Goal: Transaction & Acquisition: Purchase product/service

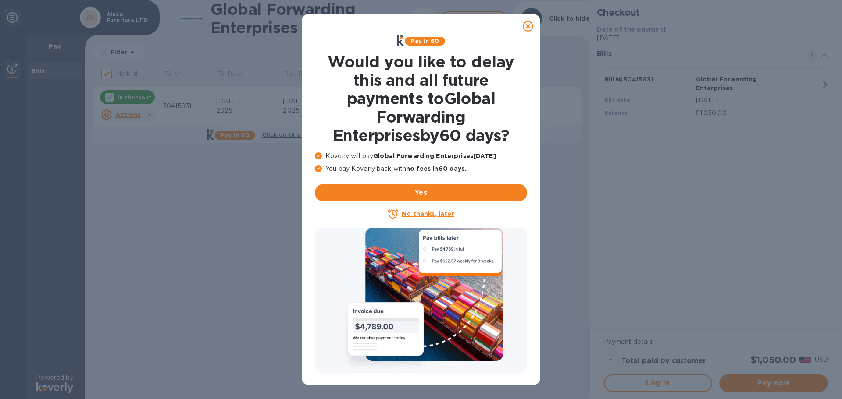
click at [527, 28] on icon at bounding box center [527, 26] width 11 height 11
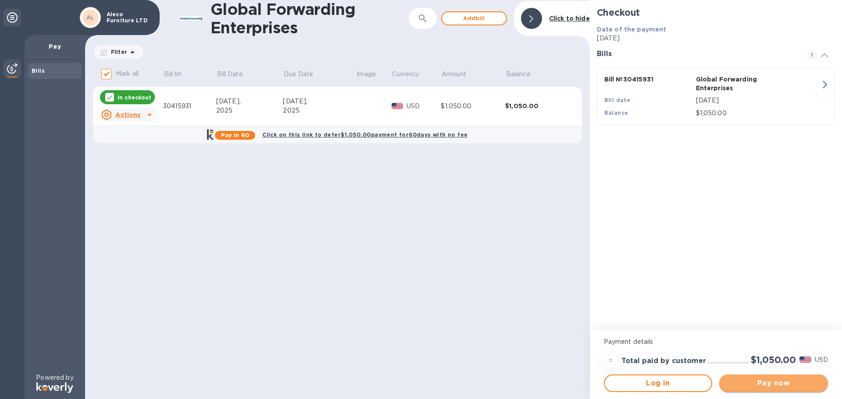
click at [773, 385] on span "Pay now" at bounding box center [773, 383] width 95 height 11
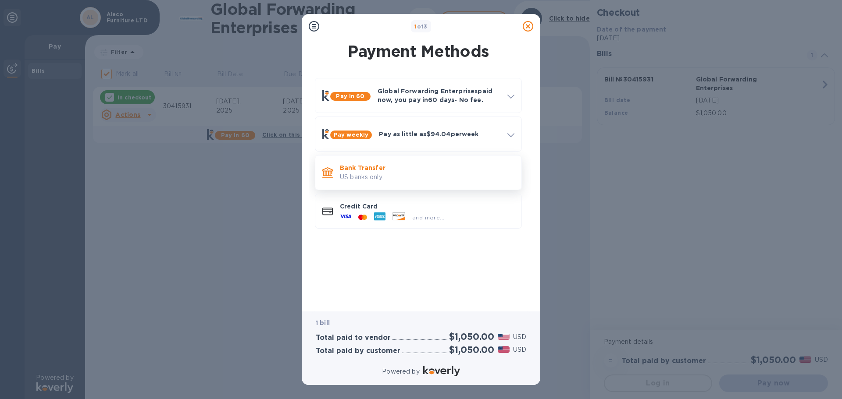
click at [374, 172] on p "Bank Transfer" at bounding box center [427, 167] width 174 height 9
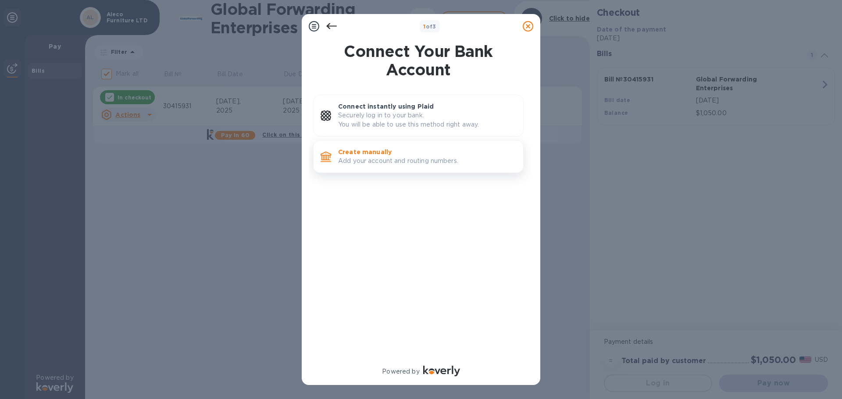
click at [382, 158] on p "Add your account and routing numbers." at bounding box center [427, 160] width 178 height 9
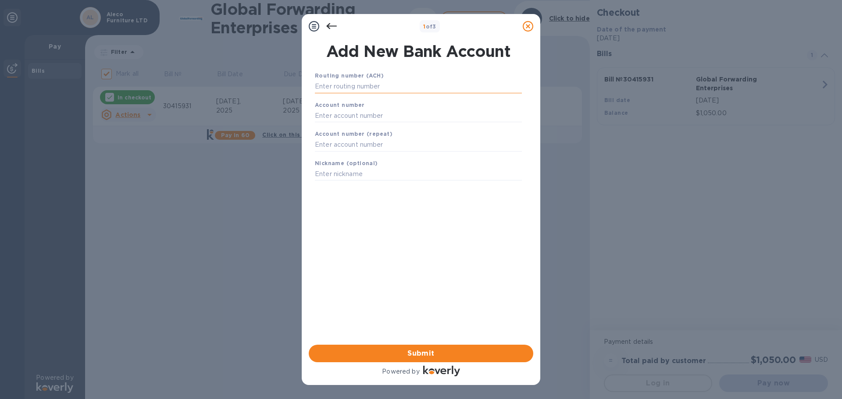
click at [376, 92] on input "text" at bounding box center [418, 86] width 207 height 13
type input "121000358"
click at [373, 129] on input "text" at bounding box center [418, 126] width 207 height 13
click at [337, 127] on input "325190544711" at bounding box center [418, 126] width 207 height 13
type input "325190544711"
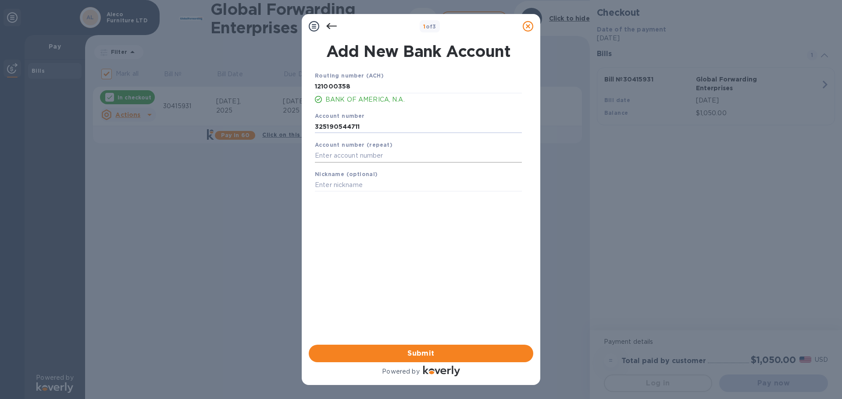
click at [357, 159] on input "text" at bounding box center [418, 155] width 207 height 13
type input "325190544711"
click at [447, 353] on span "Submit" at bounding box center [421, 353] width 210 height 11
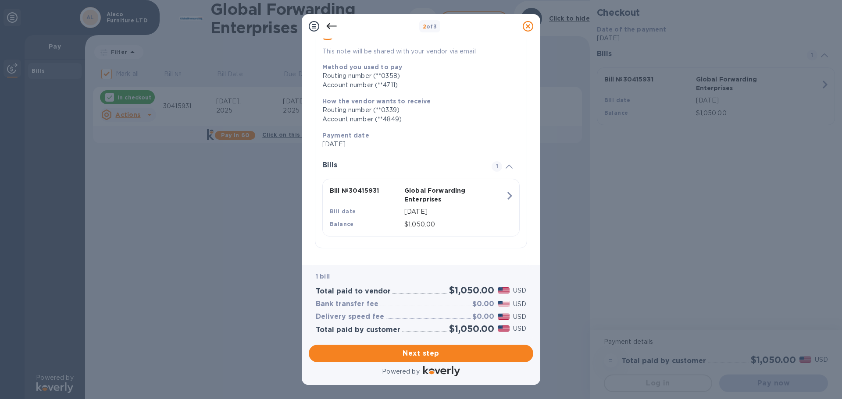
scroll to position [97, 0]
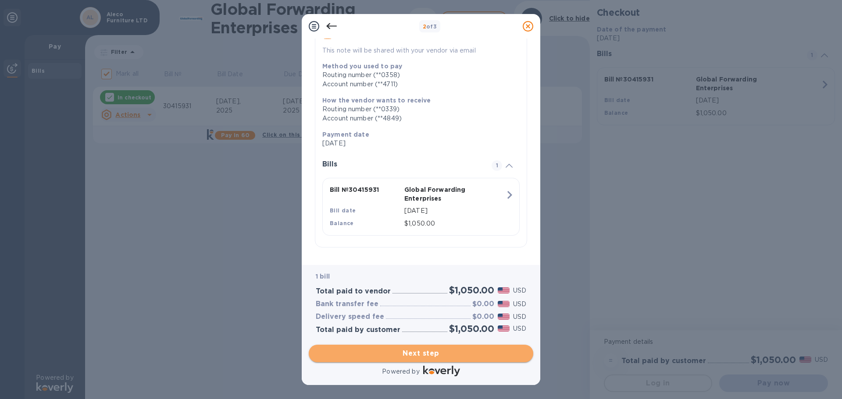
click at [426, 351] on span "Next step" at bounding box center [421, 353] width 210 height 11
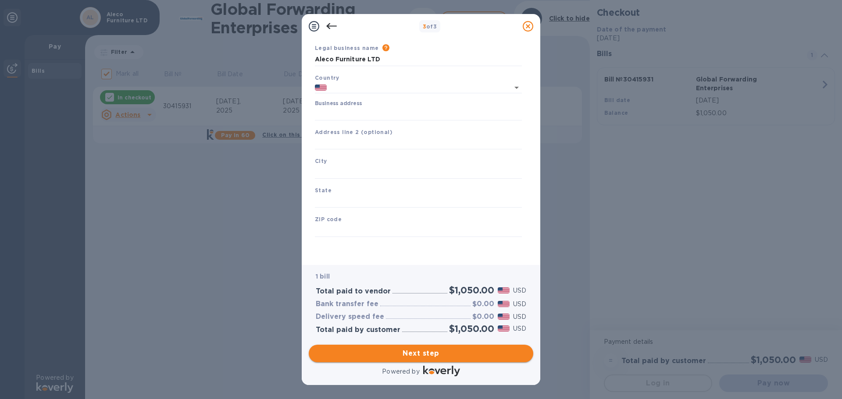
type input "United States"
click at [386, 115] on input "Business address" at bounding box center [418, 113] width 207 height 13
type input "214 5TH ST"
click at [379, 142] on input "text" at bounding box center [418, 143] width 207 height 13
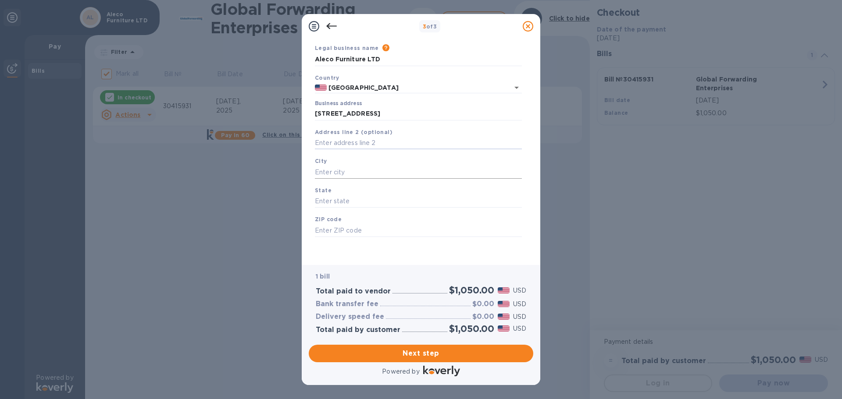
click at [363, 173] on input "text" at bounding box center [418, 172] width 207 height 13
type input "Taft"
type input "CA"
type input "93268"
click at [405, 351] on span "Next step" at bounding box center [421, 353] width 210 height 11
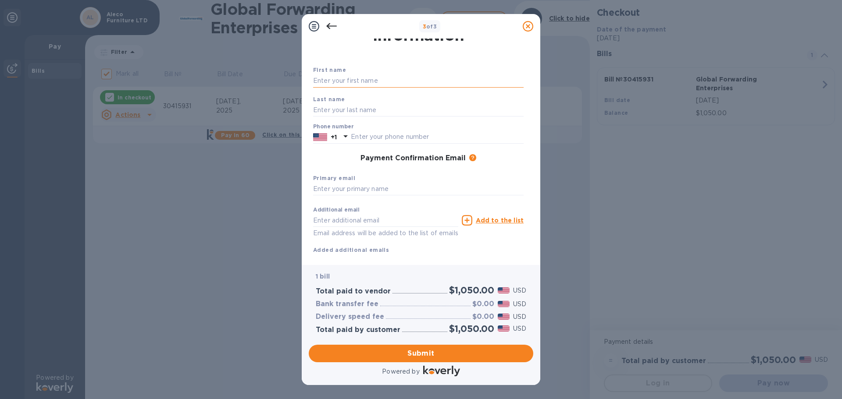
click at [404, 85] on input "text" at bounding box center [418, 81] width 210 height 13
type input "Armando"
type input "Melendez"
type input "3232643242"
type input "myseatss@gmail.com"
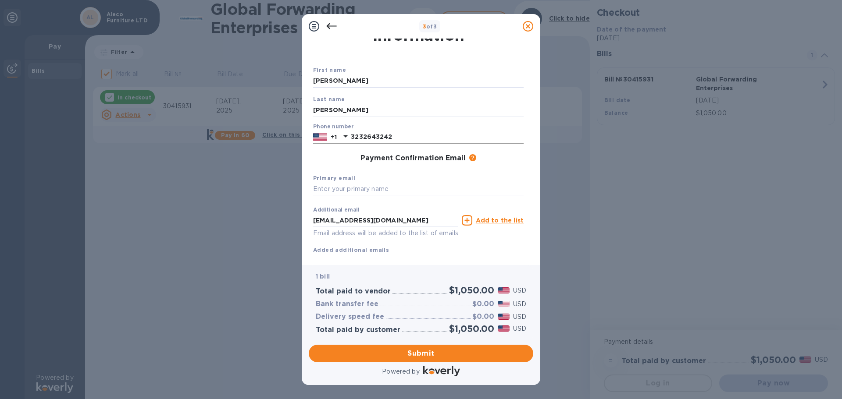
click at [407, 139] on input "3232643242" at bounding box center [437, 137] width 173 height 13
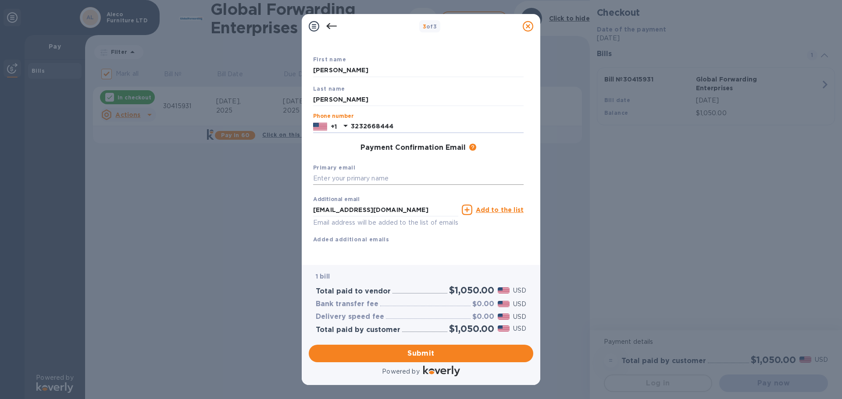
scroll to position [50, 0]
type input "3232668444"
click at [409, 356] on span "Submit" at bounding box center [421, 353] width 210 height 11
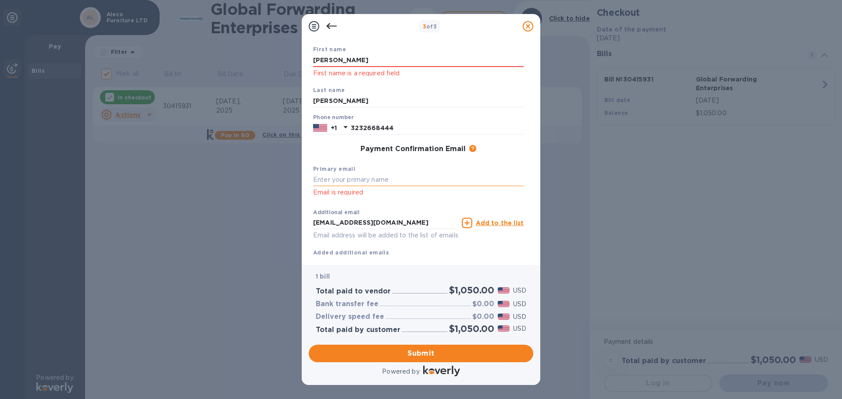
click at [379, 181] on input "text" at bounding box center [418, 180] width 210 height 13
type input "myseatss@gmail.com"
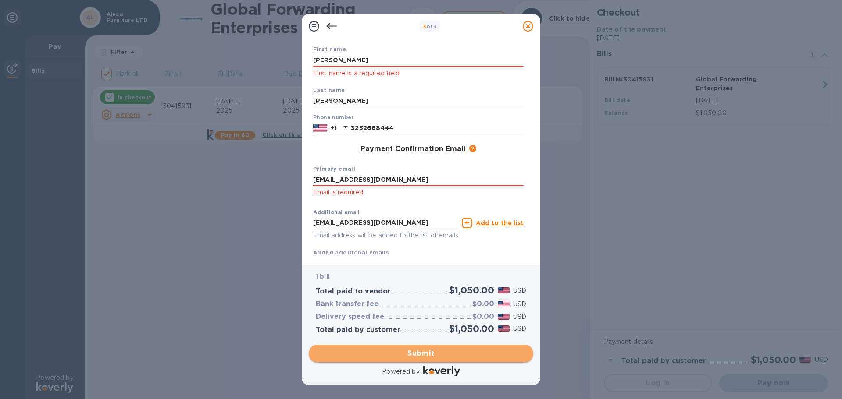
click at [430, 352] on span "Submit" at bounding box center [421, 353] width 210 height 11
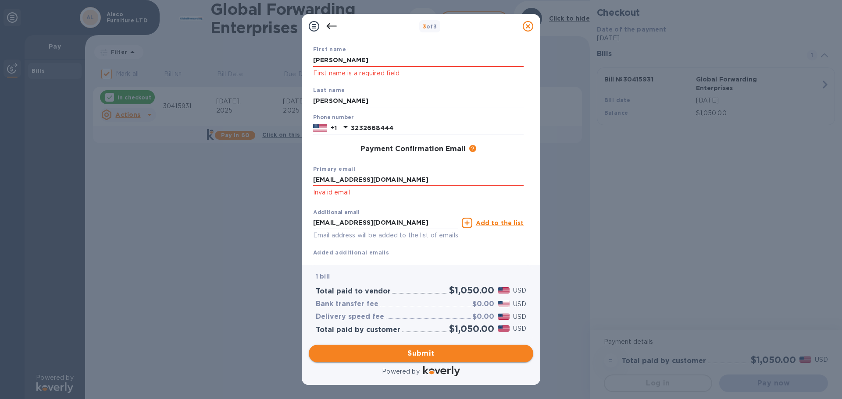
click at [417, 357] on span "Submit" at bounding box center [421, 353] width 210 height 11
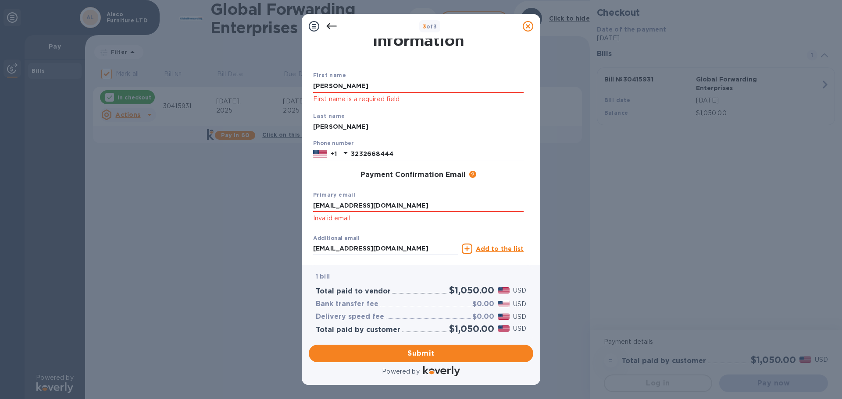
scroll to position [0, 0]
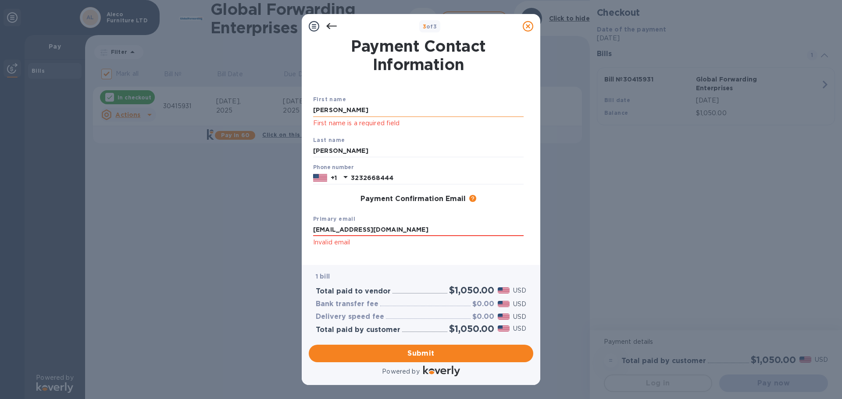
click at [349, 111] on input "Armando" at bounding box center [418, 110] width 210 height 13
click at [385, 149] on input "Melendez" at bounding box center [418, 151] width 210 height 13
click at [469, 153] on input "Melendez" at bounding box center [418, 151] width 210 height 13
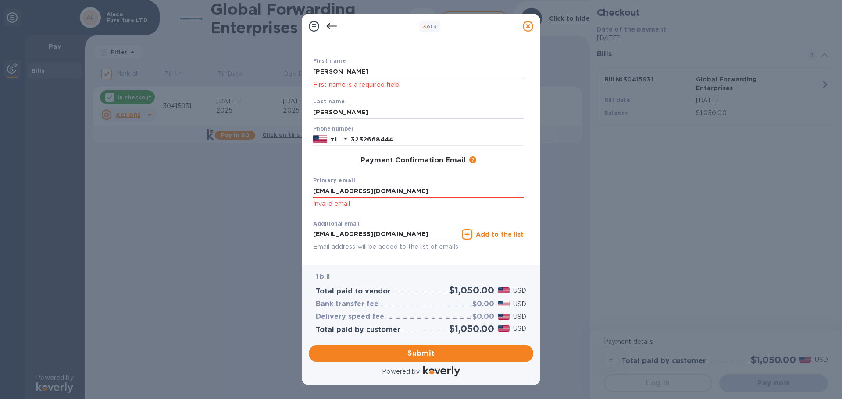
scroll to position [73, 0]
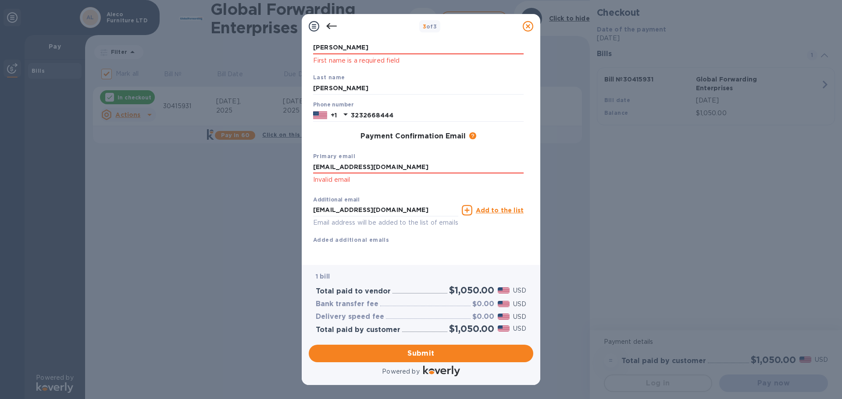
click at [505, 250] on div "First name Armando First name is a required field Last name Melendez Phone numb…" at bounding box center [418, 145] width 210 height 226
drag, startPoint x: 403, startPoint y: 203, endPoint x: 291, endPoint y: 189, distance: 113.1
click at [302, 192] on div "Payment Contact Information First name Armando First name is a required field L…" at bounding box center [421, 152] width 238 height 227
click at [409, 191] on div "Additional email Email address will be added to the list of emails" at bounding box center [385, 210] width 149 height 39
click at [429, 356] on span "Submit" at bounding box center [421, 353] width 210 height 11
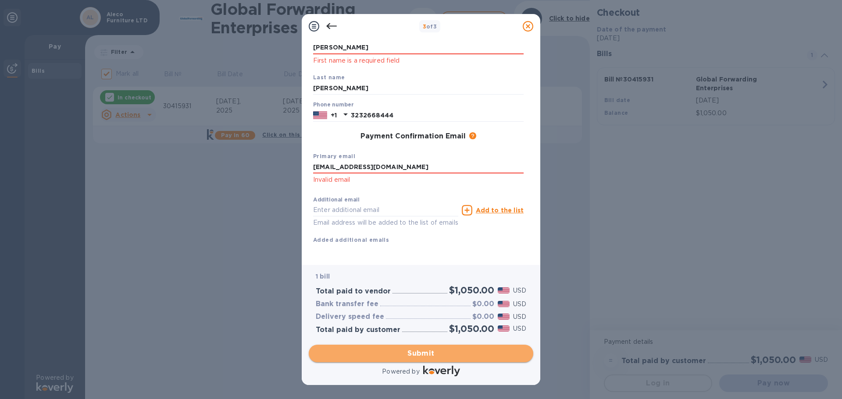
click at [424, 356] on span "Submit" at bounding box center [421, 353] width 210 height 11
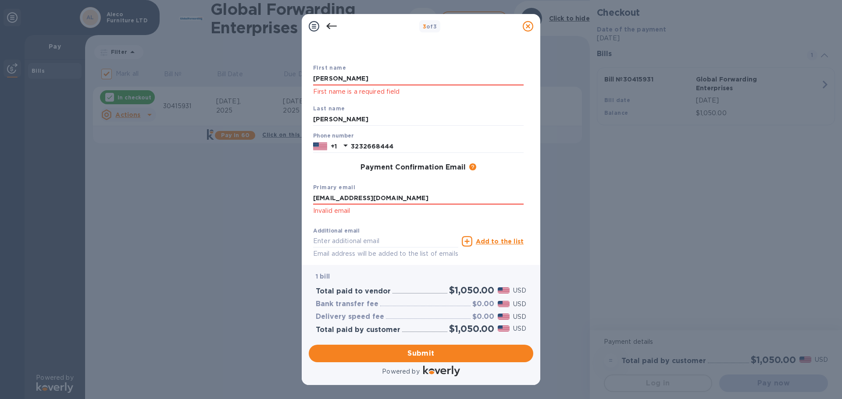
scroll to position [0, 0]
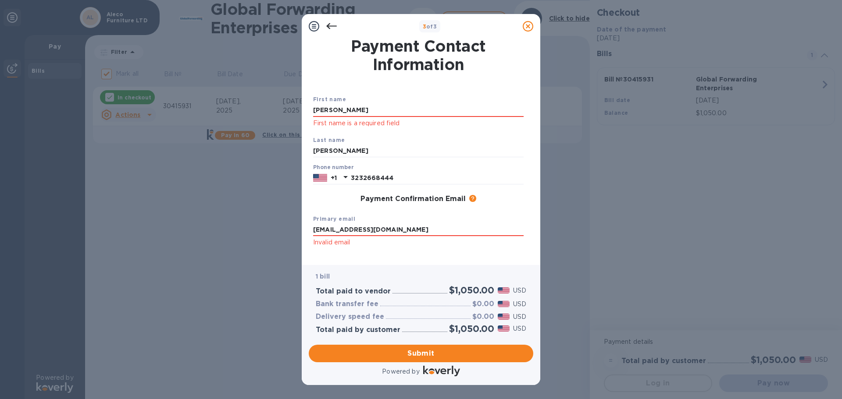
click at [413, 127] on p "First name is a required field" at bounding box center [418, 123] width 210 height 10
click at [377, 110] on input "Armando" at bounding box center [418, 110] width 210 height 13
type input "Armando"
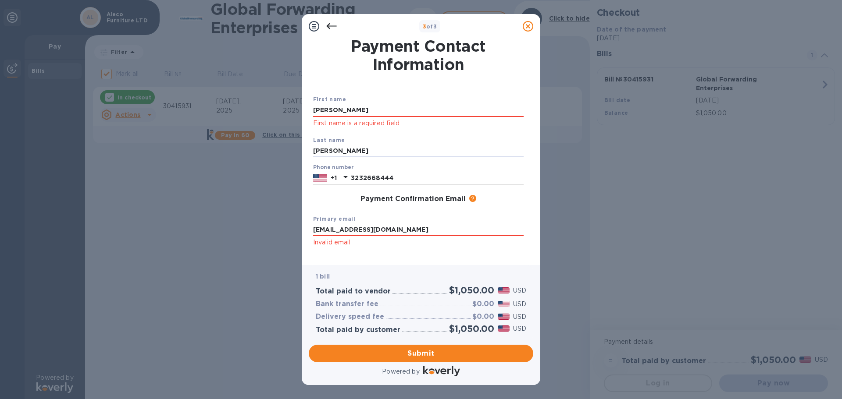
scroll to position [44, 0]
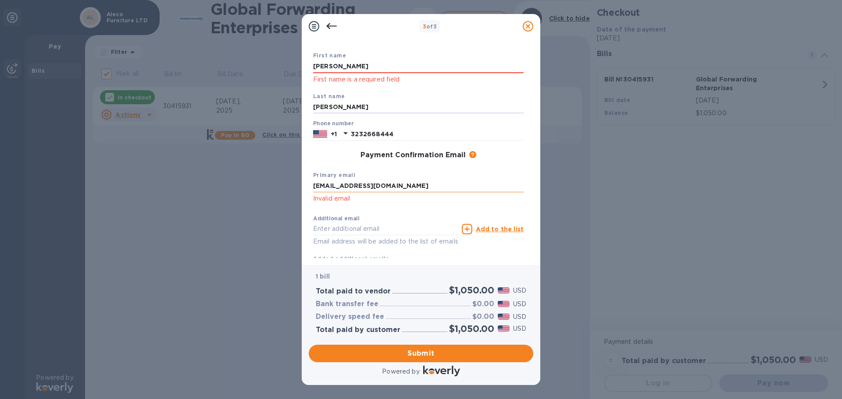
click at [420, 181] on input "myseatss@gmail.com" at bounding box center [418, 186] width 210 height 13
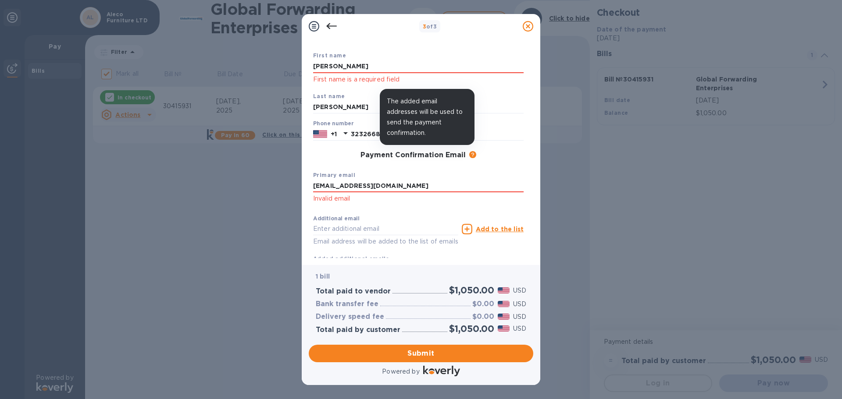
click at [469, 156] on icon at bounding box center [472, 154] width 7 height 7
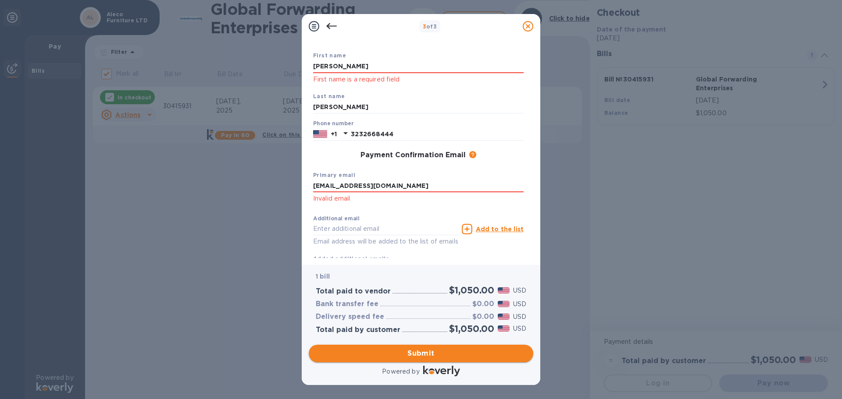
click at [469, 349] on span "Submit" at bounding box center [421, 353] width 210 height 11
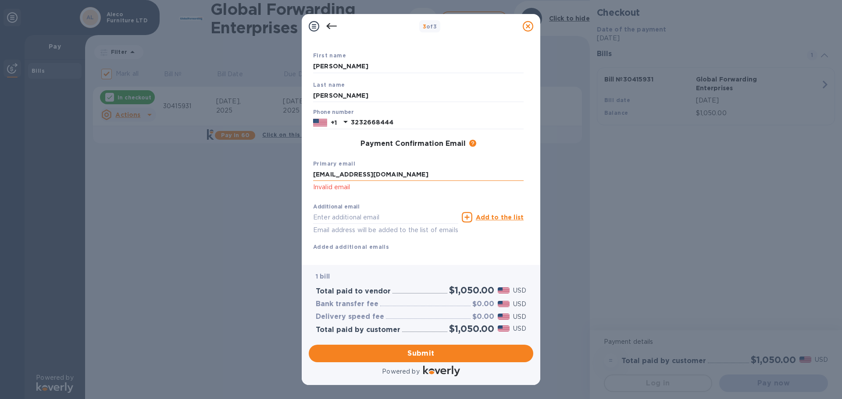
click at [383, 178] on input "myseatss@gmail.com" at bounding box center [418, 174] width 210 height 13
type input "myseatss@gmail.com"
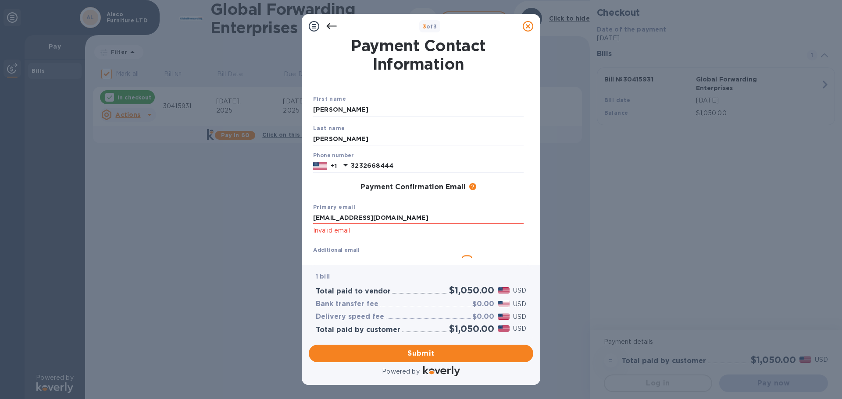
scroll to position [0, 0]
click at [429, 353] on span "Submit" at bounding box center [421, 353] width 210 height 11
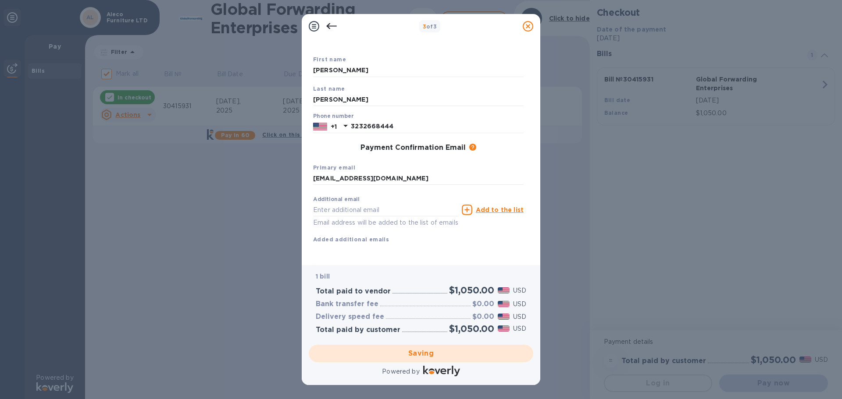
scroll to position [50, 0]
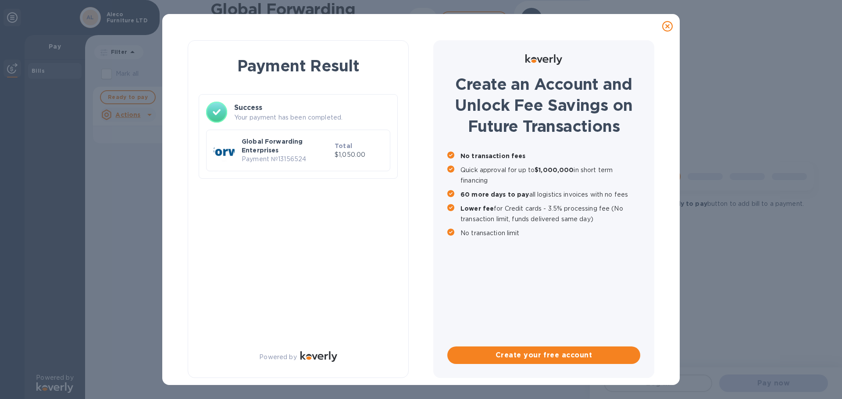
checkbox input "false"
